Goal: Use online tool/utility: Utilize a website feature to perform a specific function

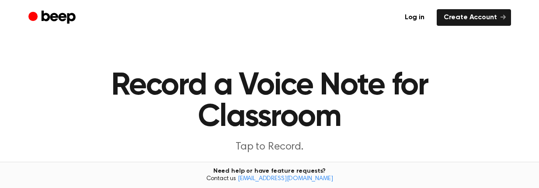
click at [337, 130] on h1 "Record a Voice Note for Classroom" at bounding box center [269, 101] width 350 height 63
click at [293, 131] on h1 "Record a Voice Note for Classroom" at bounding box center [269, 101] width 350 height 63
click at [272, 150] on p "Tap to Record." at bounding box center [270, 147] width 336 height 14
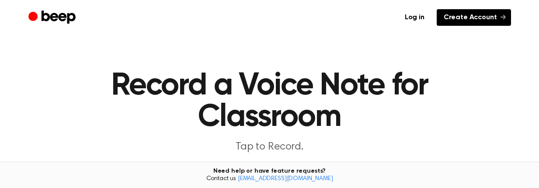
click at [488, 17] on link "Create Account" at bounding box center [474, 17] width 74 height 17
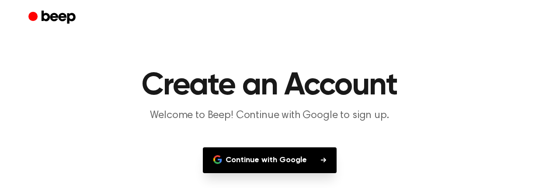
click at [287, 158] on button "Continue with Google" at bounding box center [270, 160] width 134 height 26
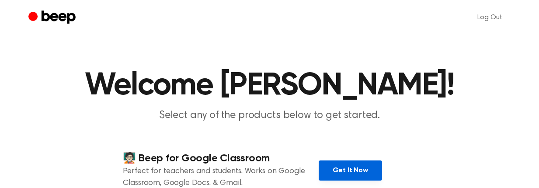
click at [352, 170] on link "Get It Now" at bounding box center [350, 171] width 63 height 20
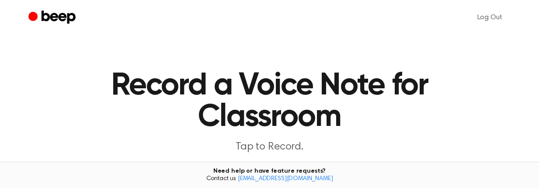
click at [258, 133] on h1 "Record a Voice Note for Classroom" at bounding box center [269, 101] width 350 height 63
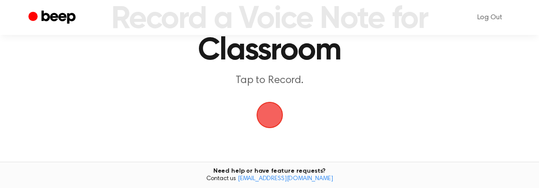
scroll to position [67, 0]
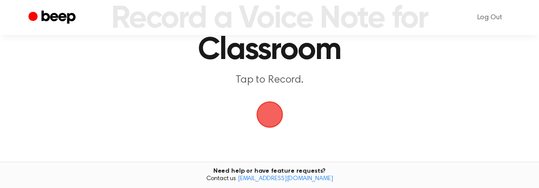
click at [271, 118] on span "button" at bounding box center [270, 114] width 24 height 24
click at [267, 125] on span "button" at bounding box center [270, 114] width 24 height 24
click at [268, 120] on span "button" at bounding box center [270, 114] width 24 height 24
click at [265, 119] on span "button" at bounding box center [270, 114] width 24 height 24
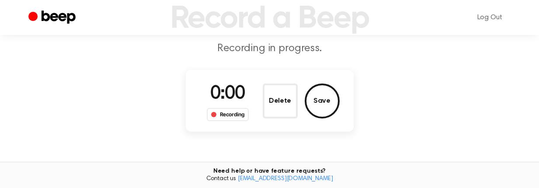
scroll to position [67, 0]
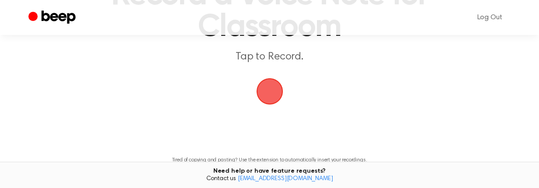
scroll to position [91, 0]
click at [272, 88] on span "button" at bounding box center [270, 91] width 24 height 24
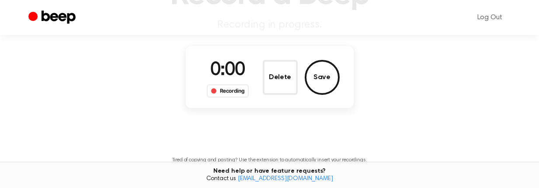
scroll to position [91, 0]
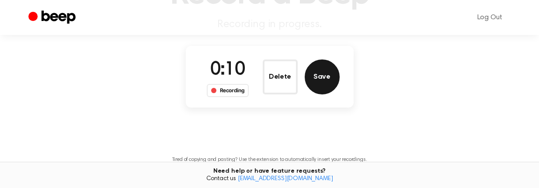
click at [324, 77] on button "Save" at bounding box center [322, 76] width 35 height 35
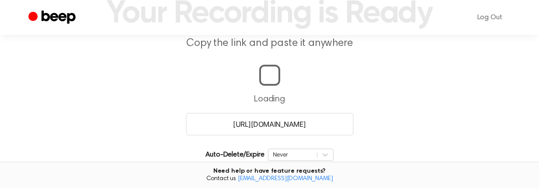
scroll to position [201, 0]
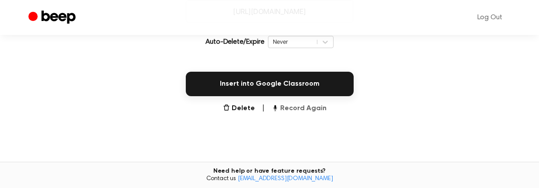
click at [307, 109] on button "Record Again" at bounding box center [299, 108] width 55 height 10
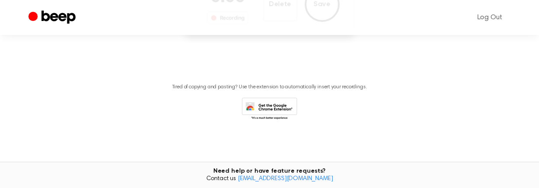
scroll to position [85, 0]
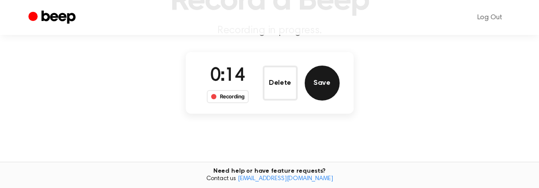
click at [323, 91] on button "Save" at bounding box center [322, 83] width 35 height 35
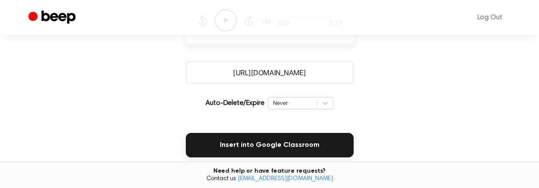
scroll to position [138, 0]
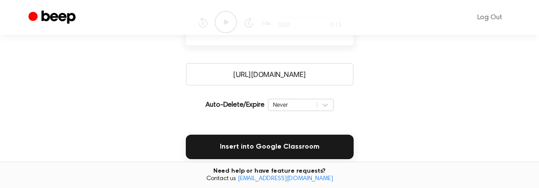
click at [289, 76] on input "https://beep.audio/uqzlOHW" at bounding box center [270, 74] width 168 height 23
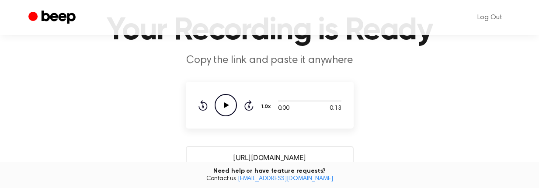
scroll to position [56, 0]
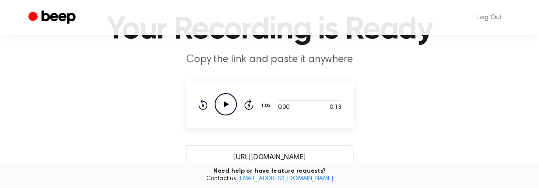
click at [226, 104] on icon at bounding box center [226, 104] width 5 height 6
